Goal: Find specific page/section: Find specific page/section

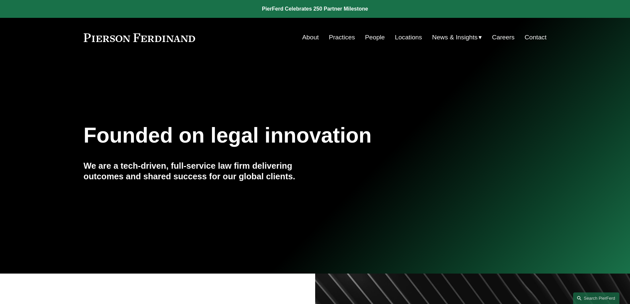
click at [375, 37] on link "People" at bounding box center [375, 37] width 20 height 13
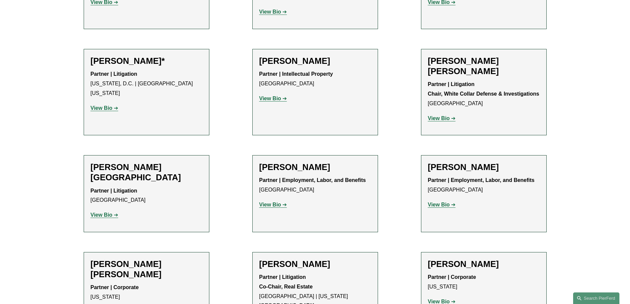
scroll to position [3790, 0]
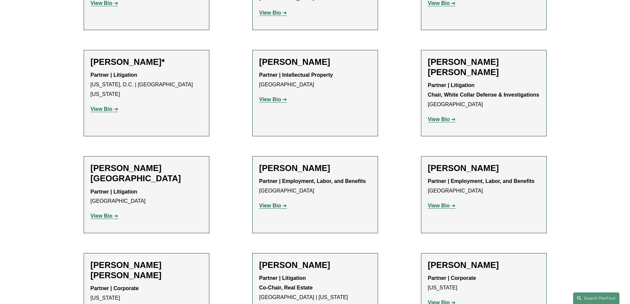
click at [444, 203] on strong "View Bio" at bounding box center [439, 206] width 22 height 6
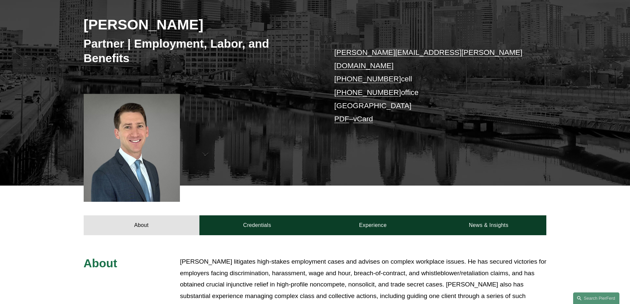
scroll to position [100, 0]
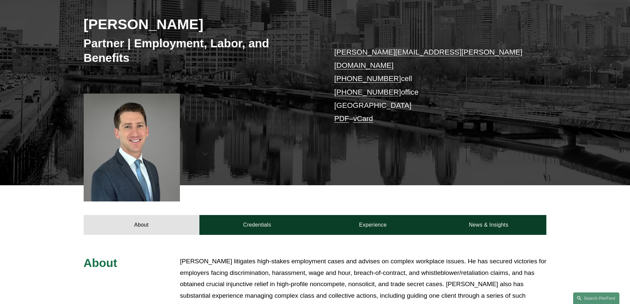
drag, startPoint x: 436, startPoint y: 126, endPoint x: 331, endPoint y: 137, distance: 105.5
click at [331, 137] on div "Benjamin K. Jacobs Partner | Employment, Labor, and Benefits benjamin.jacobs@pi…" at bounding box center [315, 80] width 630 height 209
